Goal: Information Seeking & Learning: Learn about a topic

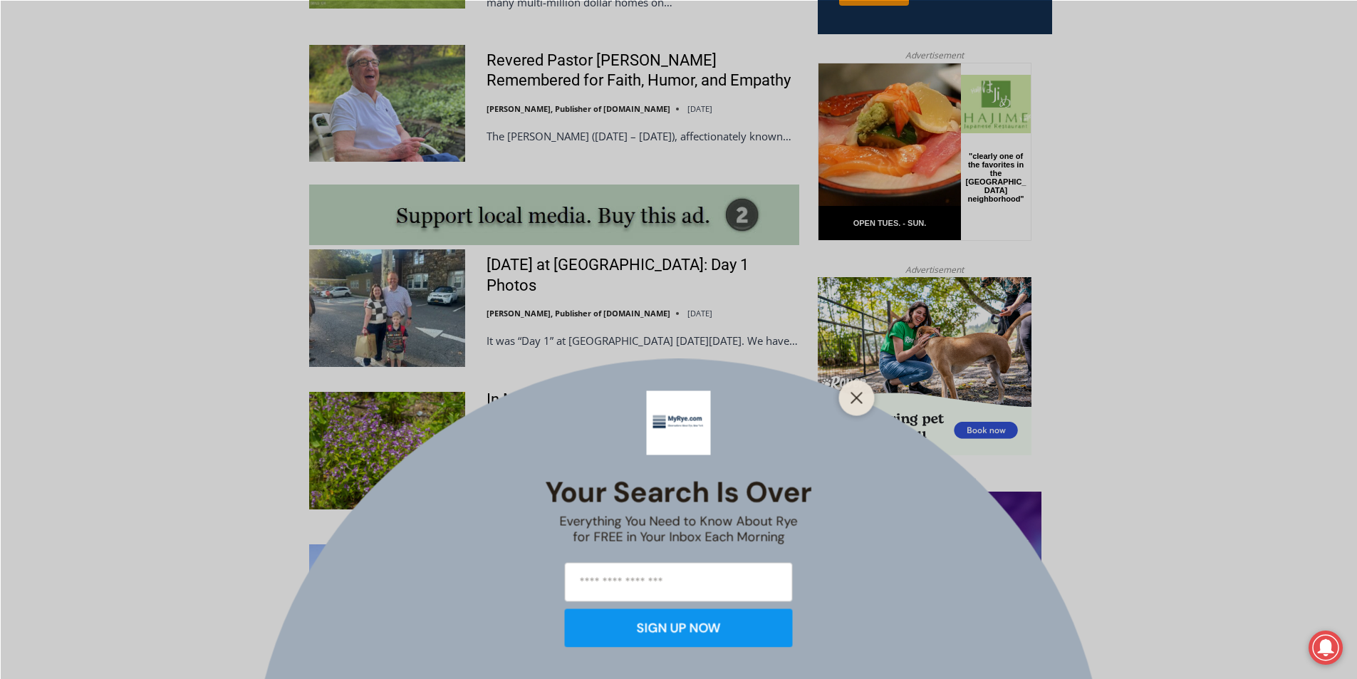
scroll to position [997, 0]
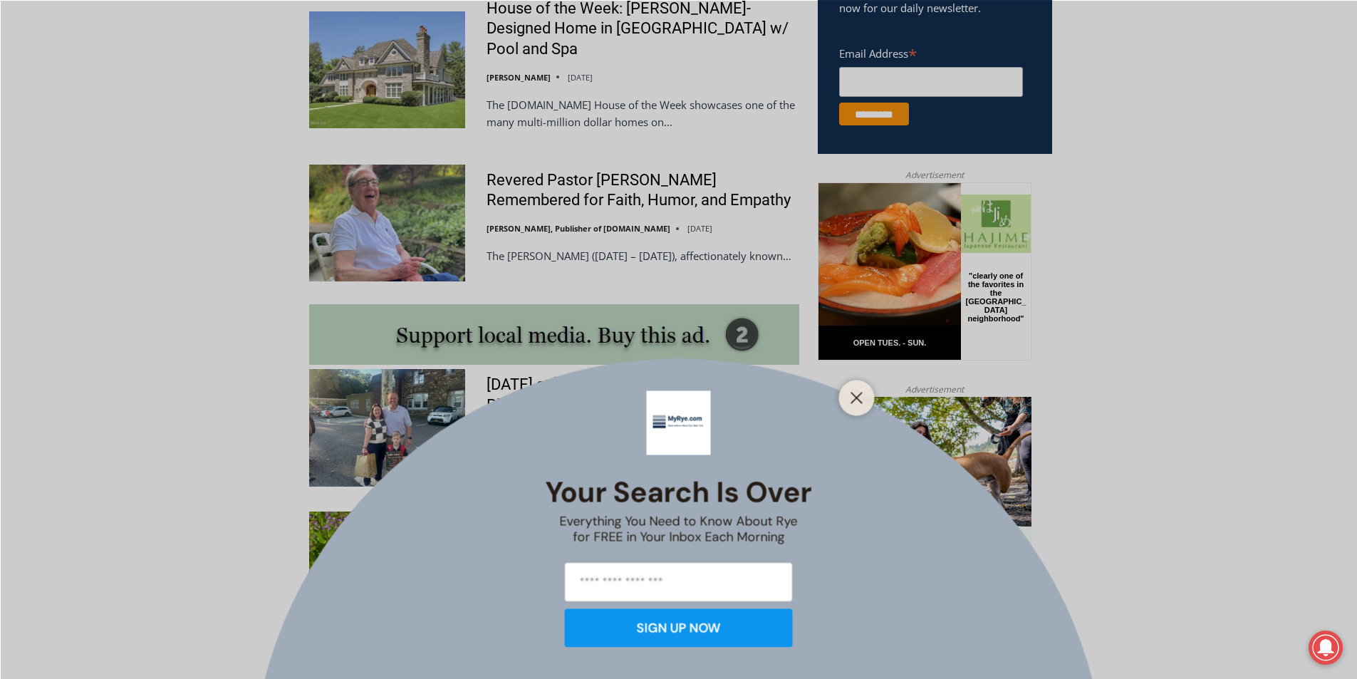
click at [870, 398] on div at bounding box center [857, 398] width 36 height 36
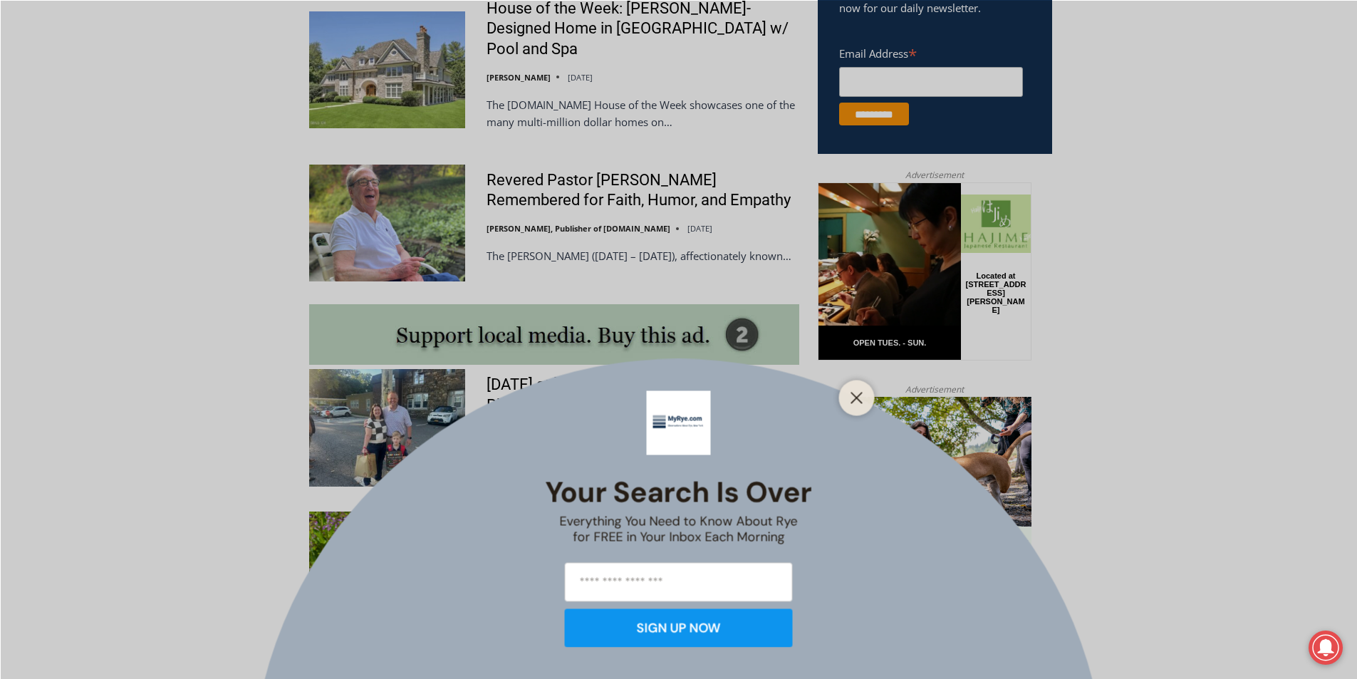
click at [687, 171] on div "Your Search is Over Everything You Need to Know About Rye for FREE in Your Inbo…" at bounding box center [678, 339] width 1357 height 679
click at [855, 398] on line "Close" at bounding box center [856, 397] width 10 height 10
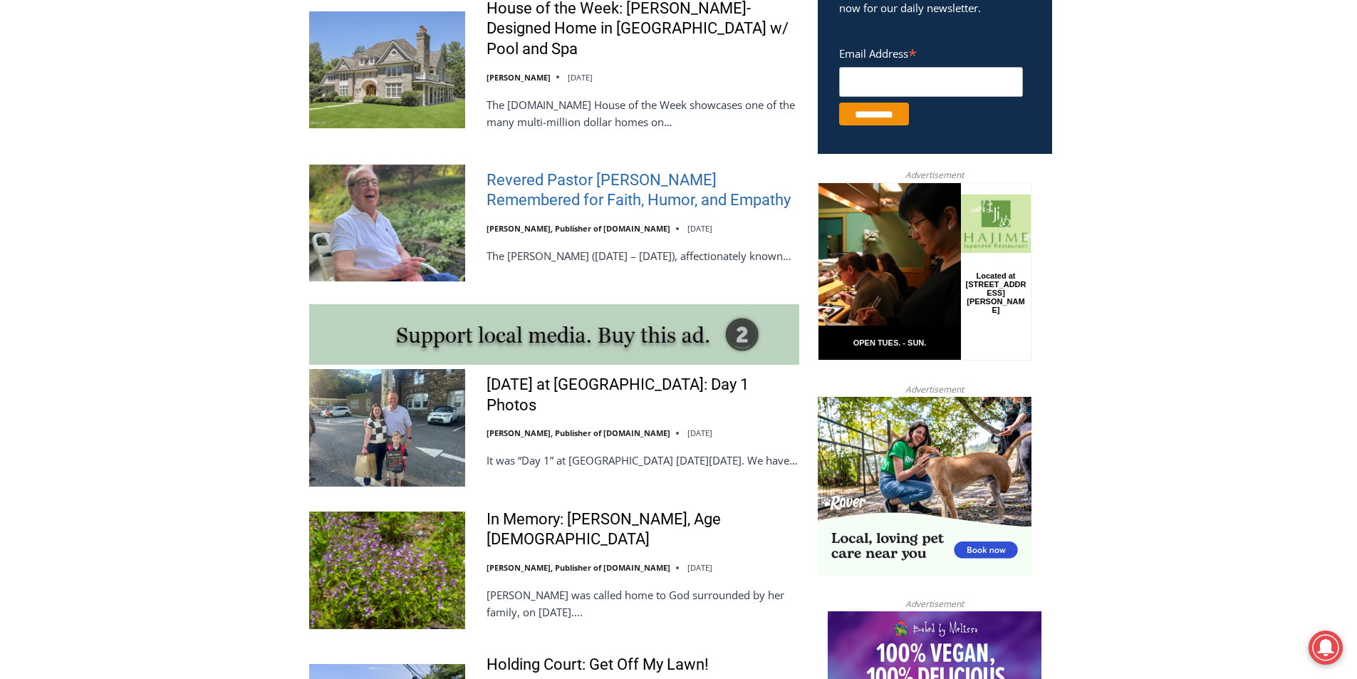
click at [660, 170] on link "Revered Pastor [PERSON_NAME] Remembered for Faith, Humor, and Empathy" at bounding box center [642, 190] width 313 height 41
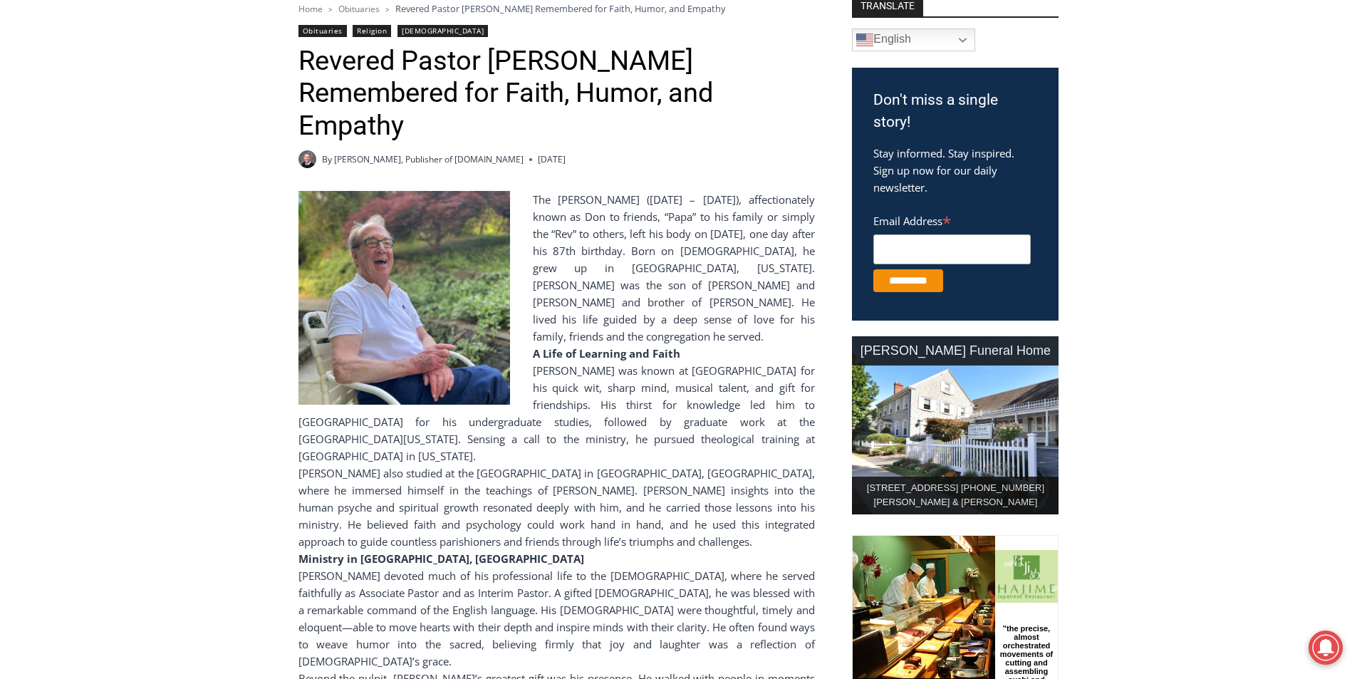
drag, startPoint x: 620, startPoint y: 186, endPoint x: 629, endPoint y: 202, distance: 17.8
click at [620, 187] on div "Home > Obituaries > Revered Pastor Donald Poole Jr. Remembered for Faith, Humor…" at bounding box center [556, 579] width 516 height 1157
click at [632, 217] on div "The Reverend Donald Whitman Poole, Jr. (August 29, 1938 – August 30, 2025), aff…" at bounding box center [556, 268] width 516 height 154
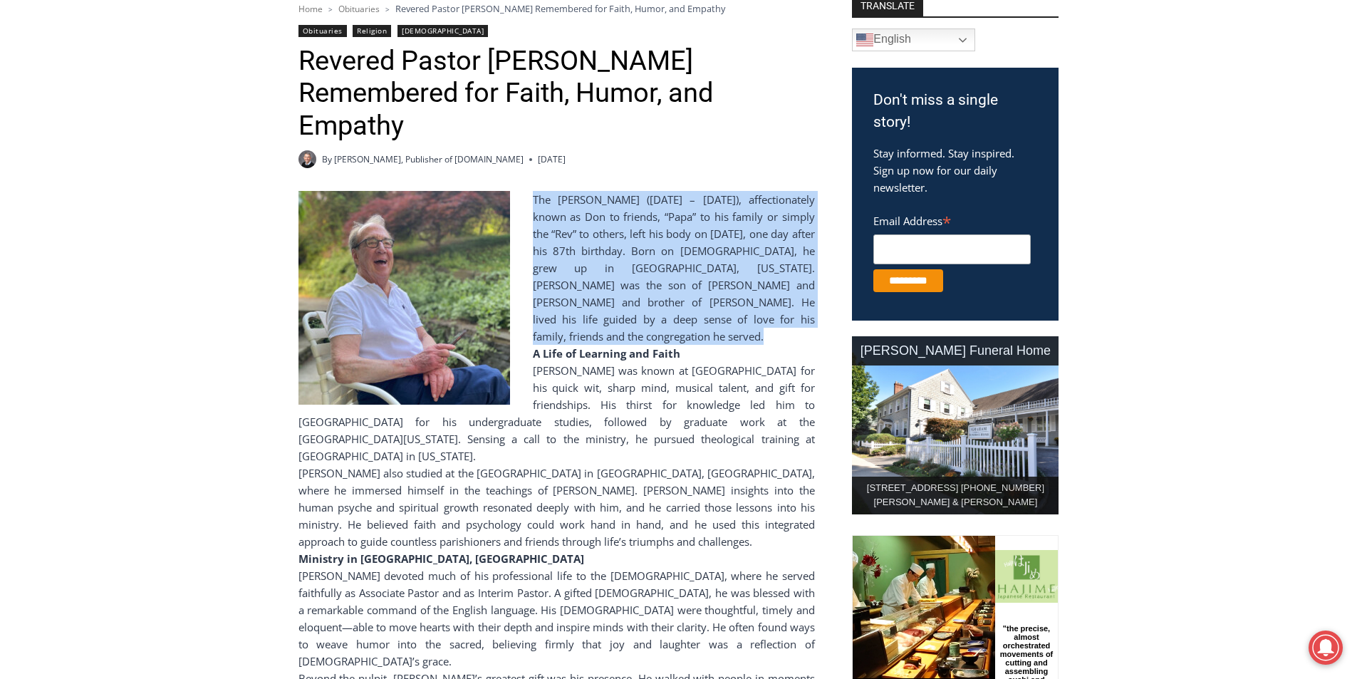
click at [632, 217] on div "The Reverend Donald Whitman Poole, Jr. (August 29, 1938 – August 30, 2025), aff…" at bounding box center [556, 268] width 516 height 154
click at [717, 345] on div "The Reverend Donald Whitman Poole, Jr. (August 29, 1938 – August 30, 2025), aff…" at bounding box center [556, 268] width 516 height 154
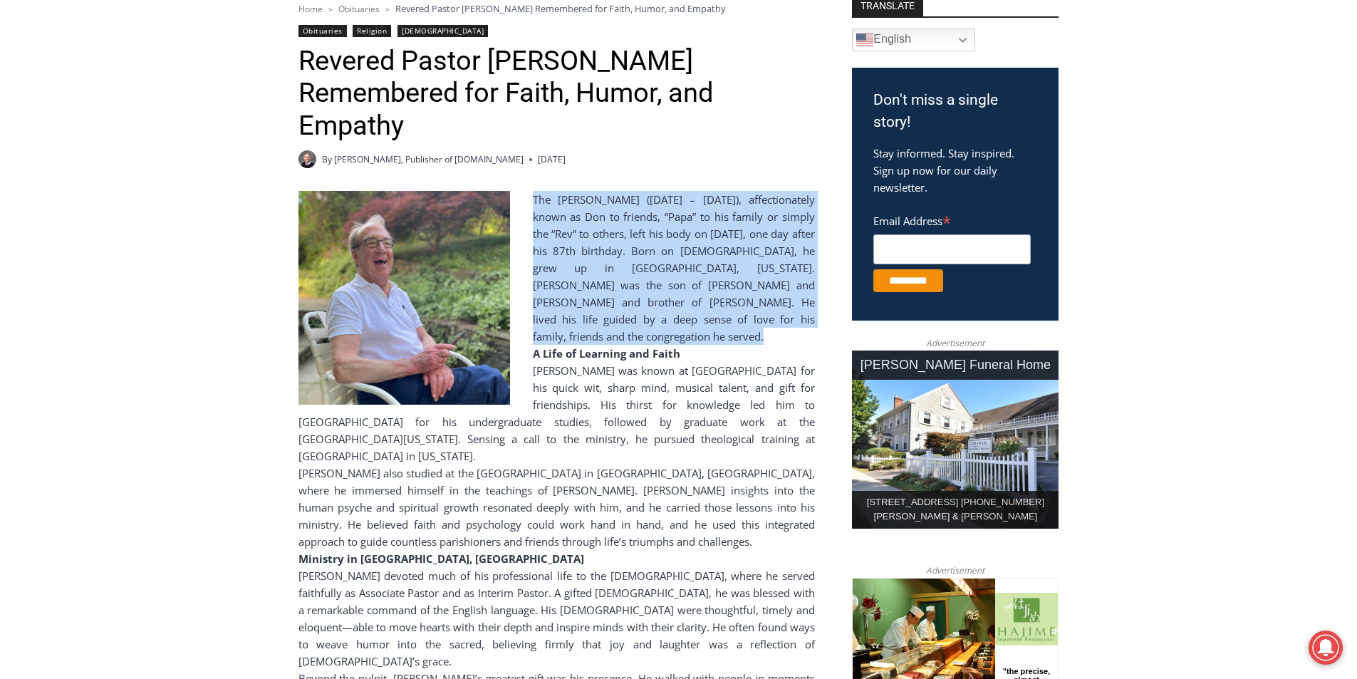
click at [717, 345] on div "The Reverend Donald Whitman Poole, Jr. (August 29, 1938 – August 30, 2025), aff…" at bounding box center [556, 268] width 516 height 154
click at [729, 238] on div "The Reverend Donald Whitman Poole, Jr. (August 29, 1938 – August 30, 2025), aff…" at bounding box center [556, 268] width 516 height 154
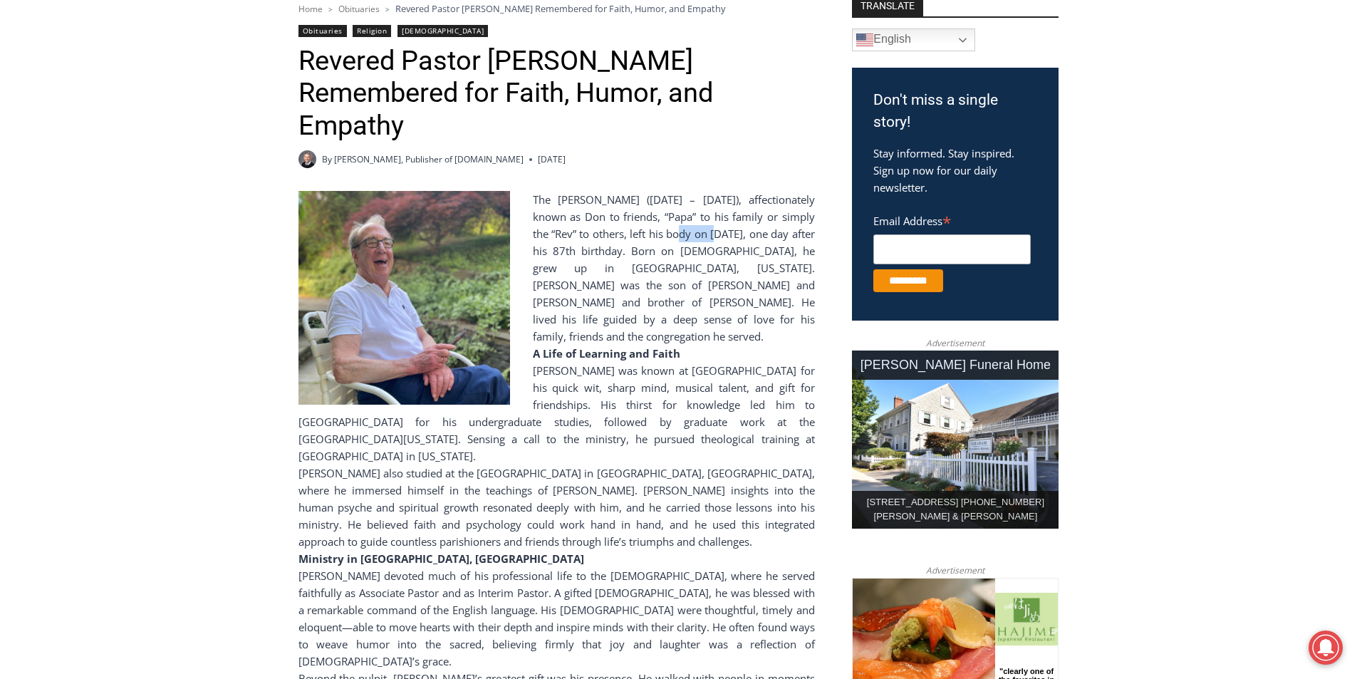
click at [729, 238] on div "The Reverend Donald Whitman Poole, Jr. (August 29, 1938 – August 30, 2025), aff…" at bounding box center [556, 268] width 516 height 154
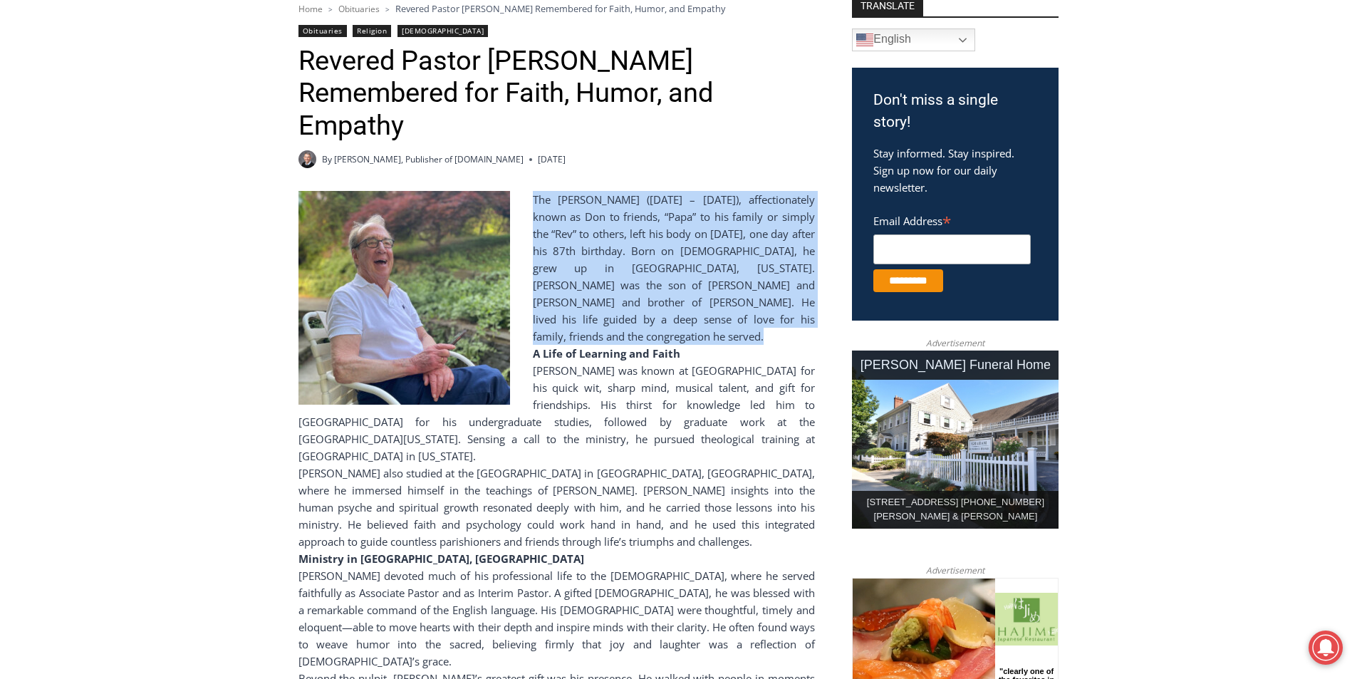
click at [729, 238] on div "The Reverend Donald Whitman Poole, Jr. (August 29, 1938 – August 30, 2025), aff…" at bounding box center [556, 268] width 516 height 154
click at [709, 345] on div "The Reverend Donald Whitman Poole, Jr. (August 29, 1938 – August 30, 2025), aff…" at bounding box center [556, 268] width 516 height 154
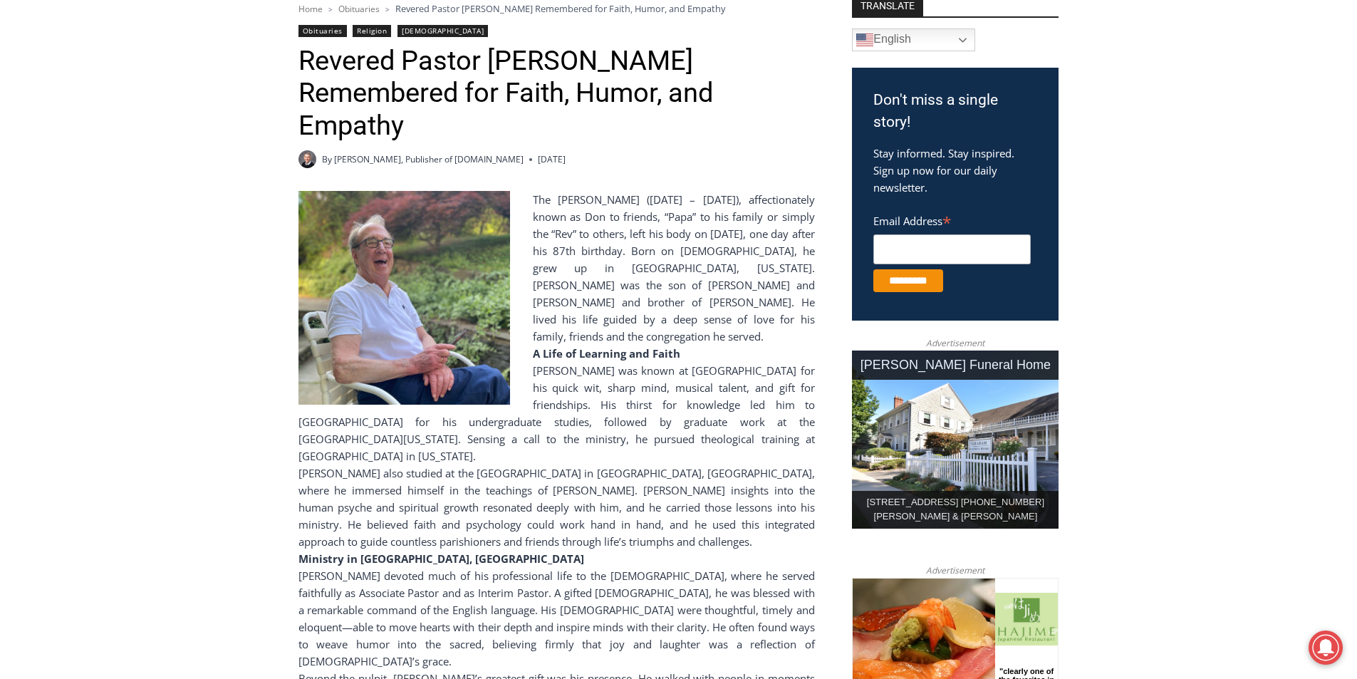
click at [712, 362] on div "A Life of Learning and Faith" at bounding box center [556, 353] width 516 height 17
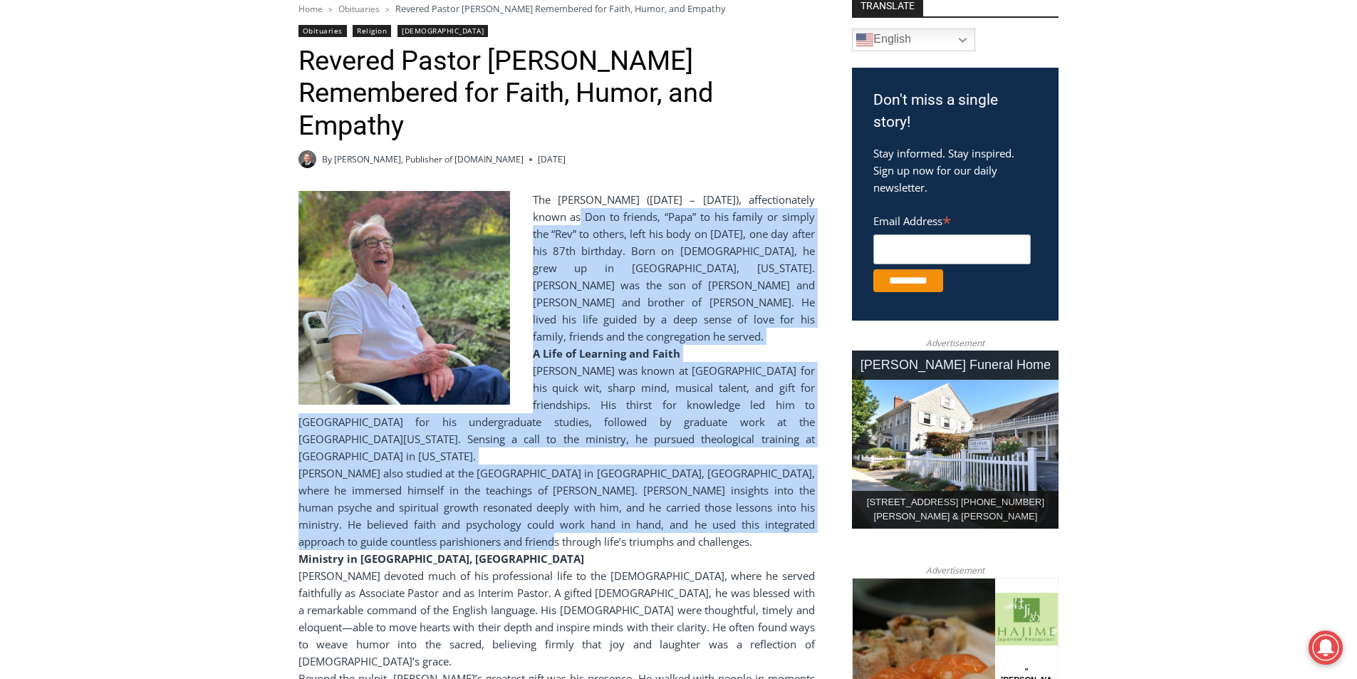
drag, startPoint x: 586, startPoint y: 220, endPoint x: 791, endPoint y: 541, distance: 380.1
click at [790, 549] on div "The Reverend Donald Whitman Poole, Jr. (August 29, 1938 – August 30, 2025), aff…" at bounding box center [556, 674] width 516 height 967
click at [457, 336] on img at bounding box center [404, 298] width 212 height 214
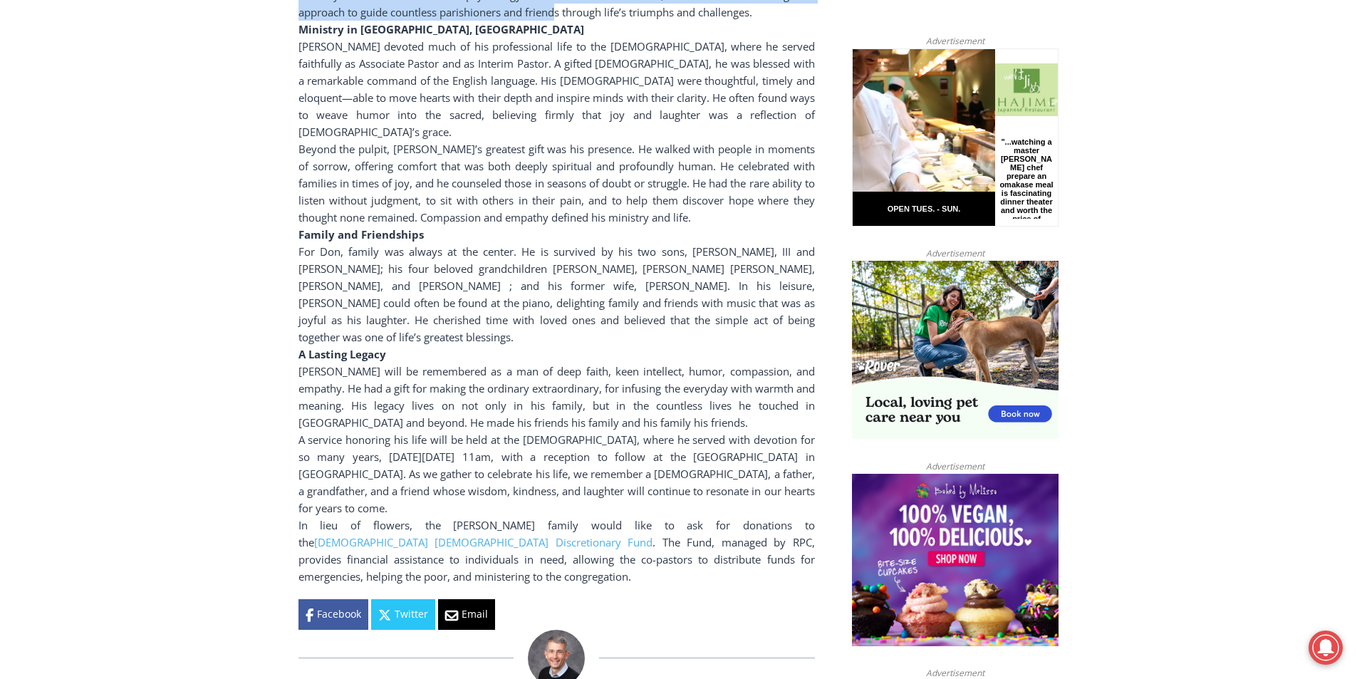
scroll to position [973, 0]
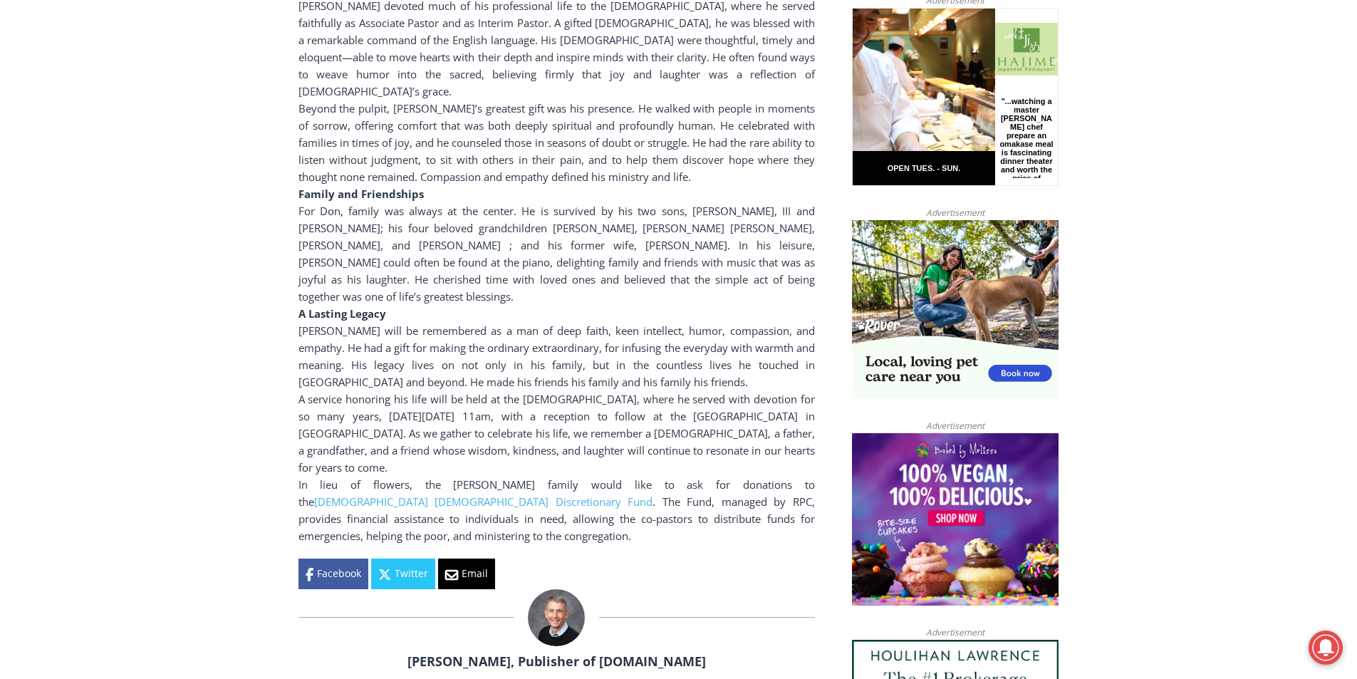
click at [323, 202] on div "For Don, family was always at the center. He is survived by his two sons, Donal…" at bounding box center [556, 253] width 516 height 103
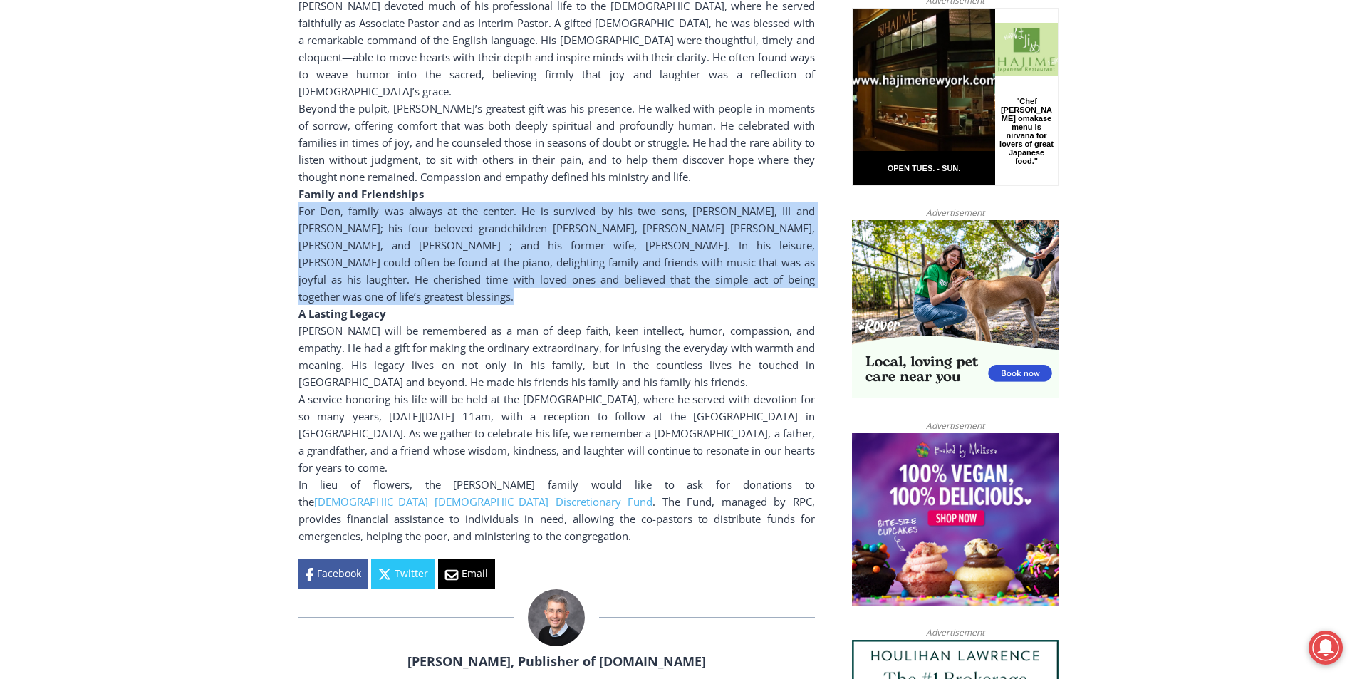
drag, startPoint x: 323, startPoint y: 202, endPoint x: 561, endPoint y: 194, distance: 238.0
click at [561, 202] on div "For Don, family was always at the center. He is survived by his two sons, Donal…" at bounding box center [556, 253] width 516 height 103
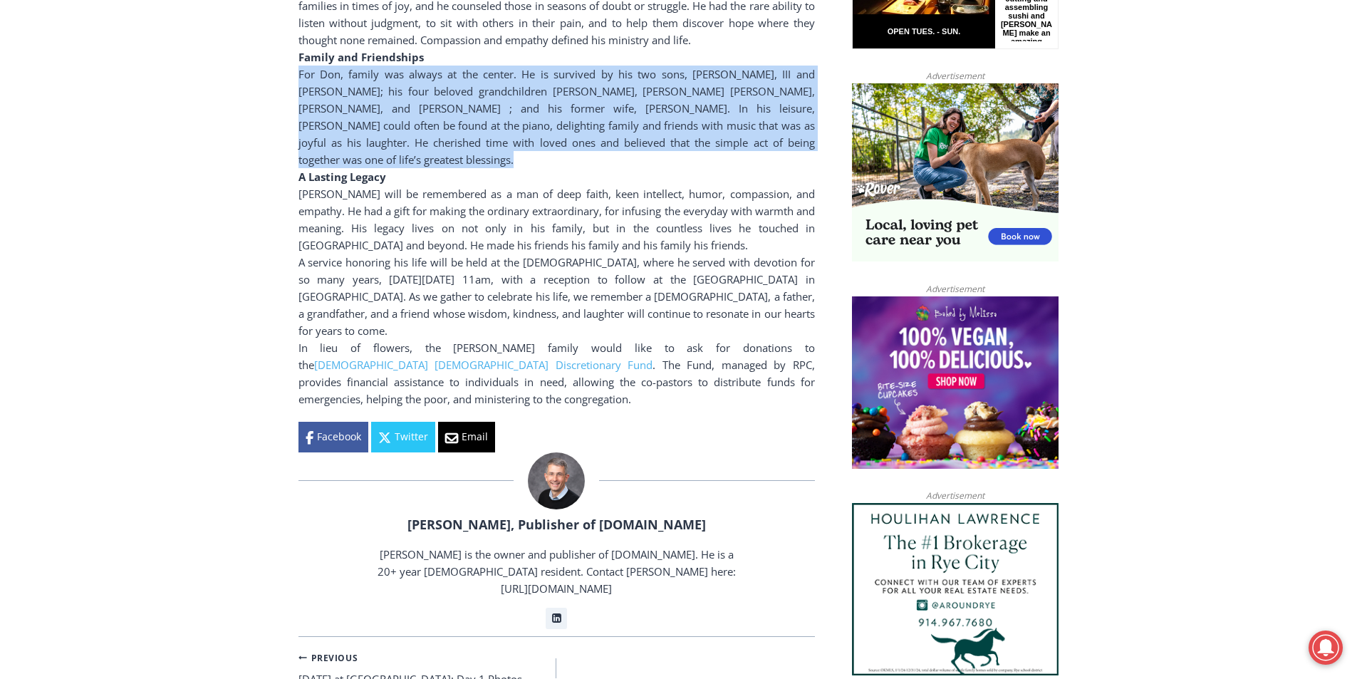
scroll to position [1115, 0]
